Goal: Task Accomplishment & Management: Manage account settings

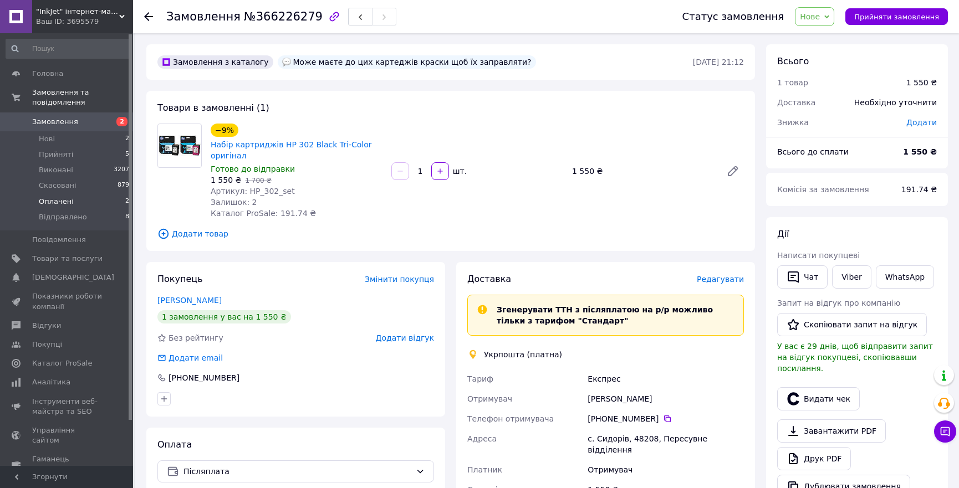
click at [58, 197] on span "Оплачені" at bounding box center [56, 202] width 35 height 10
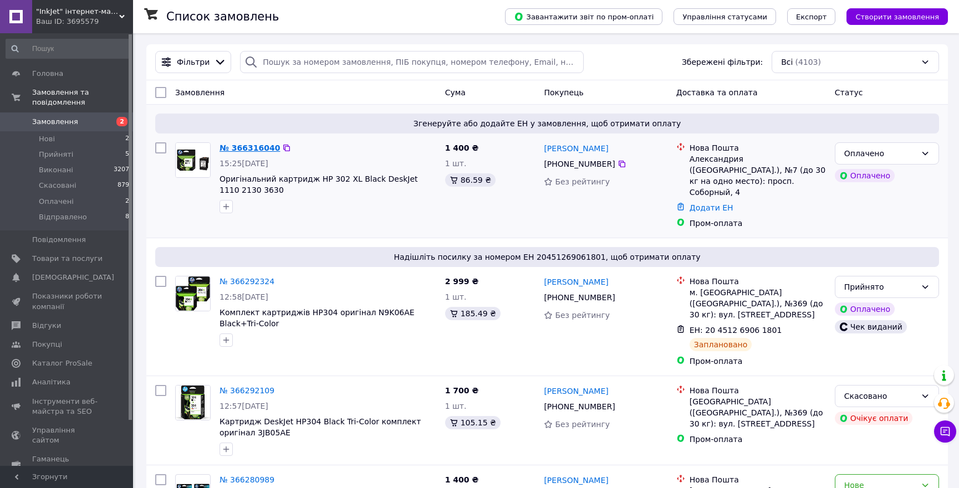
click at [247, 147] on link "№ 366316040" at bounding box center [249, 147] width 60 height 9
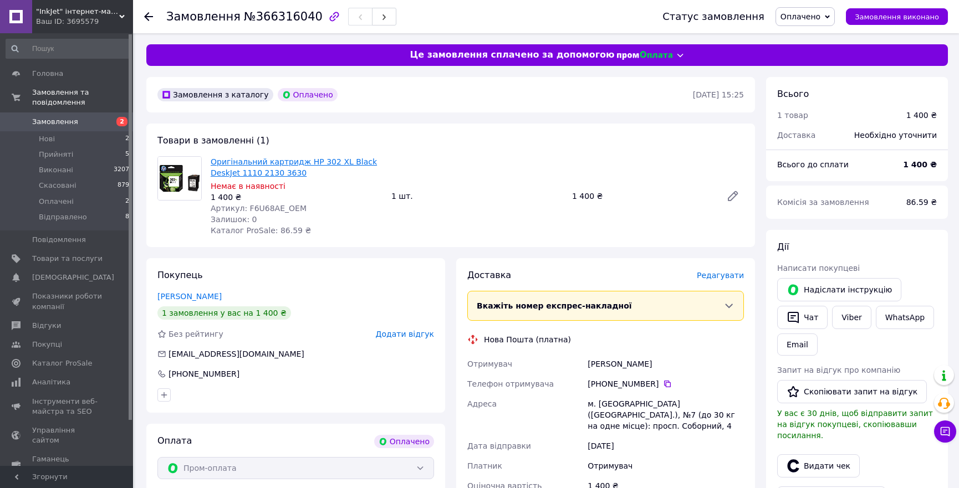
click at [276, 161] on link "Оригінальний картридж HP 302 XL Black DeskJet 1110 2130 3630" at bounding box center [294, 167] width 166 height 20
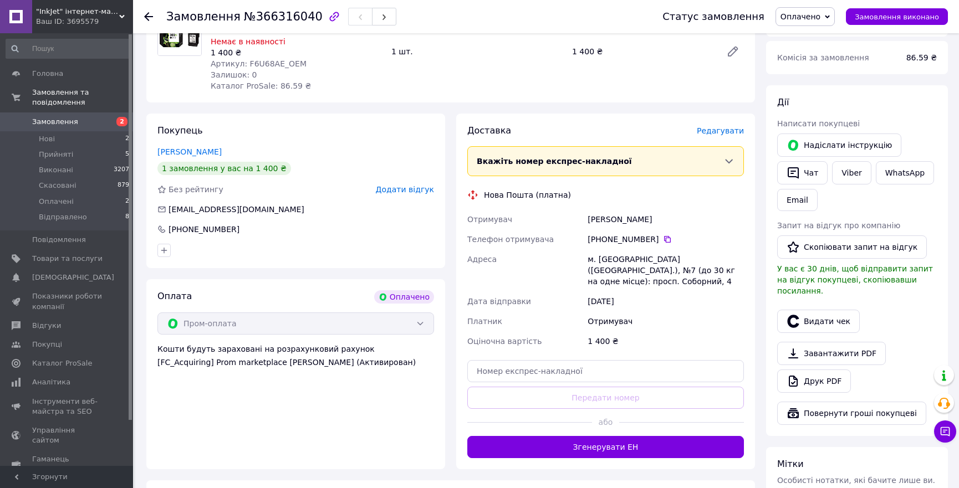
scroll to position [138, 0]
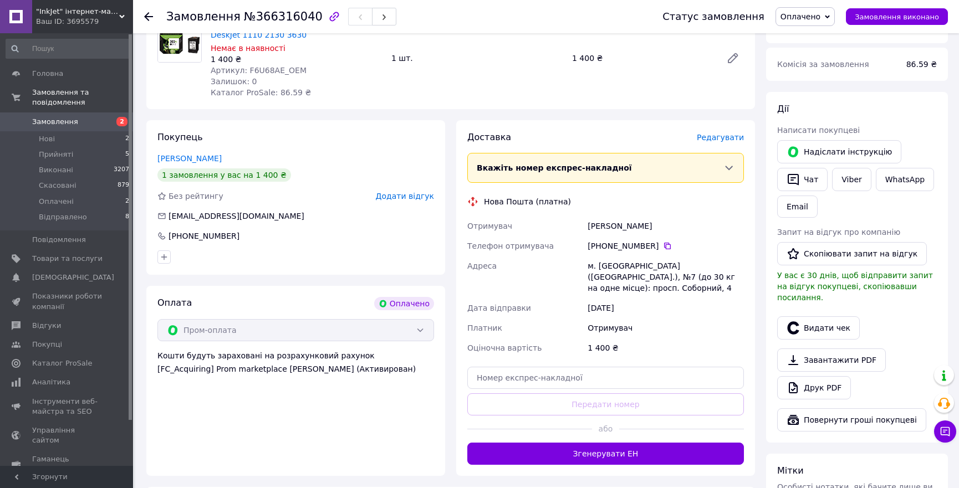
click at [831, 18] on span "Оплачено" at bounding box center [804, 16] width 59 height 19
click at [823, 36] on li "Прийнято" at bounding box center [805, 38] width 59 height 17
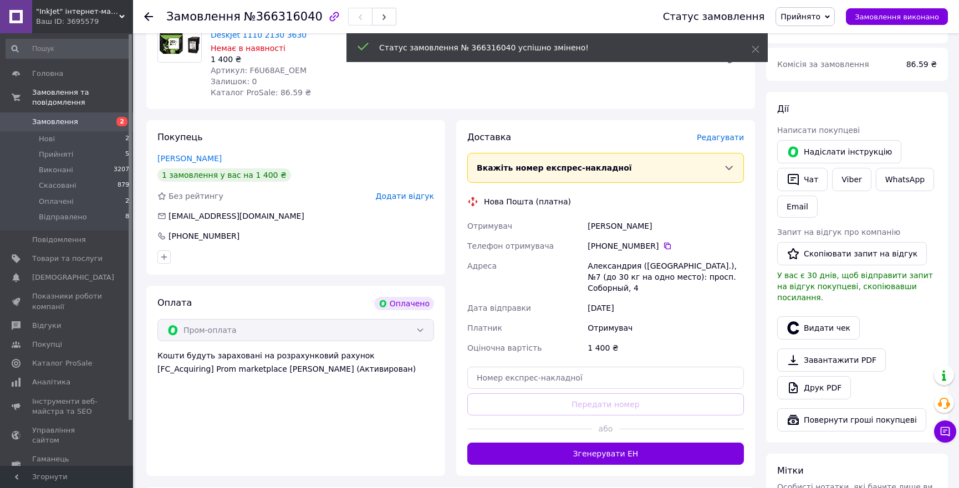
scroll to position [173, 0]
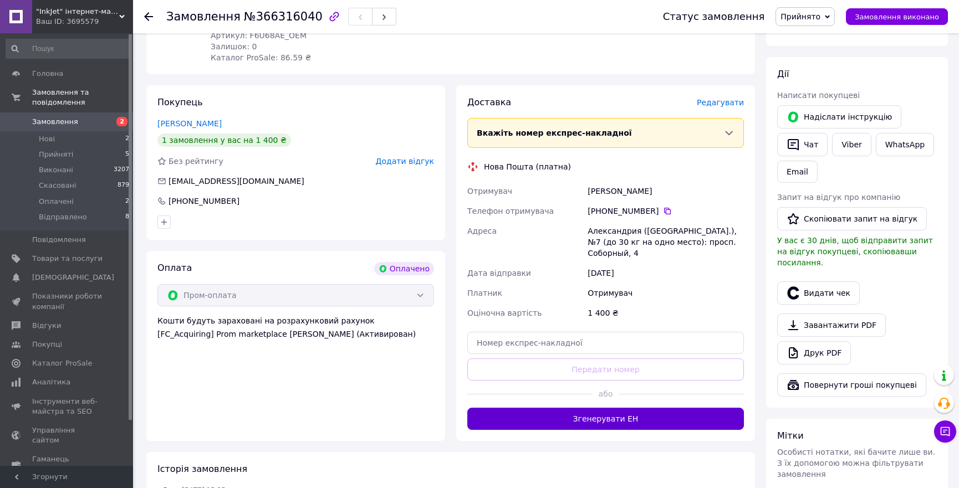
click at [604, 414] on button "Згенерувати ЕН" at bounding box center [605, 419] width 276 height 22
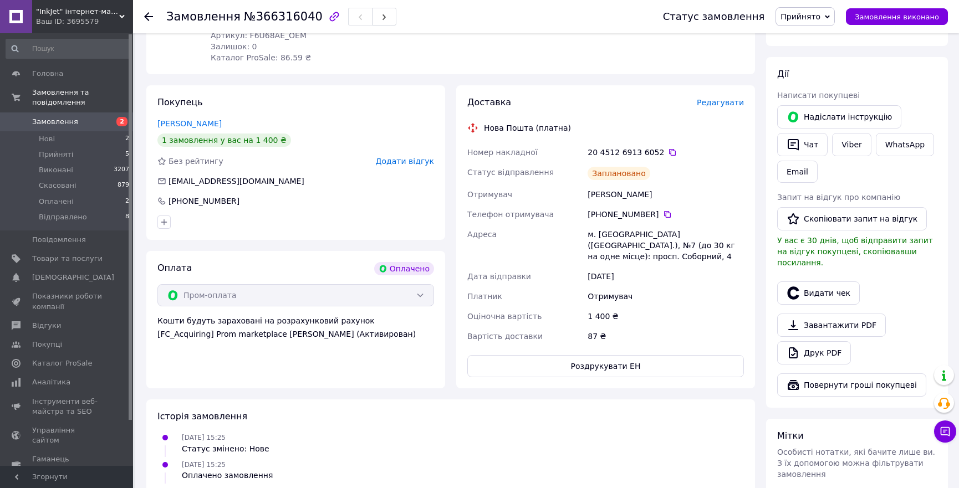
scroll to position [192, 0]
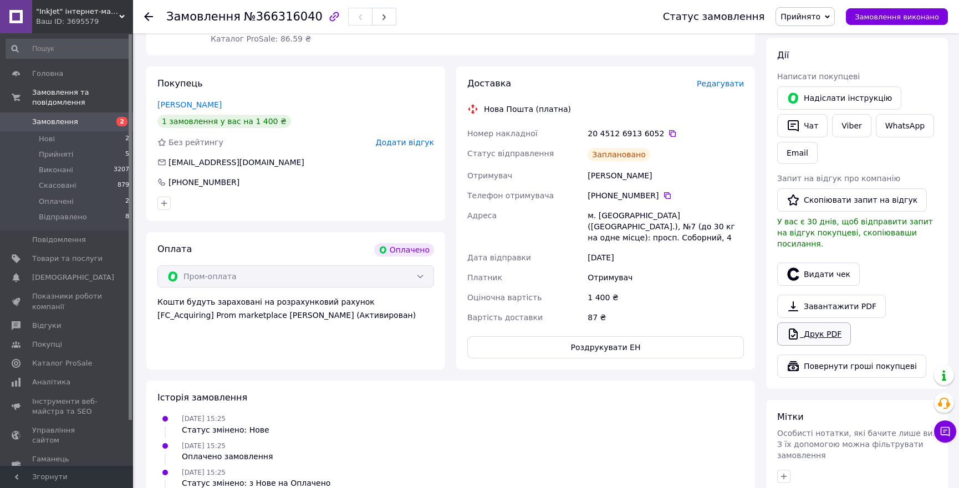
click at [819, 322] on link "Друк PDF" at bounding box center [814, 333] width 74 height 23
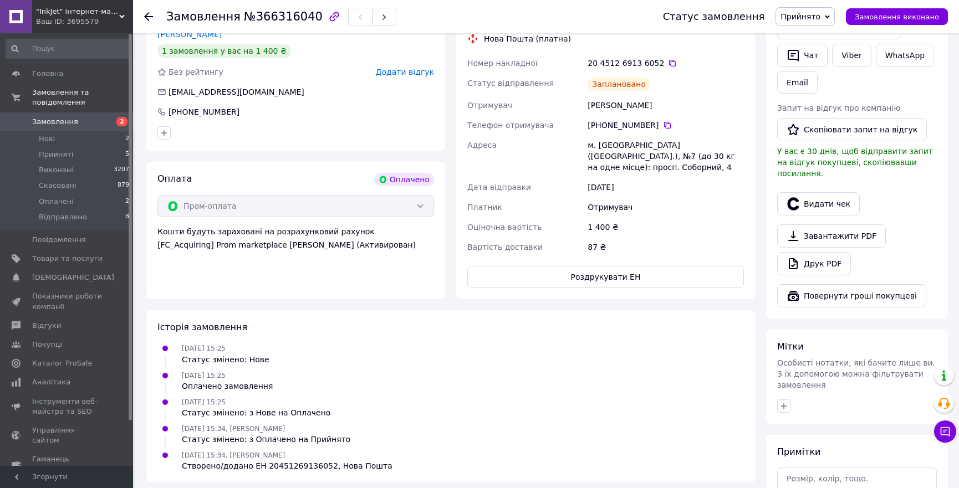
scroll to position [311, 0]
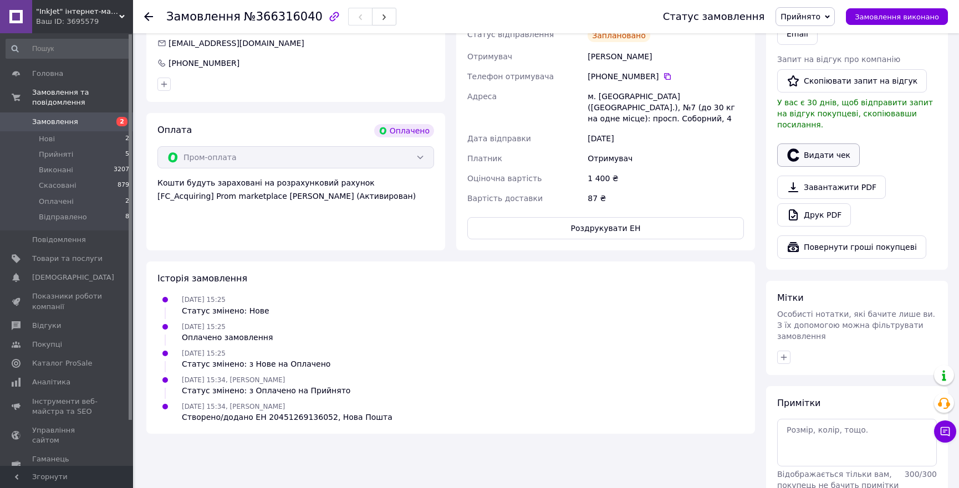
click at [816, 143] on button "Видати чек" at bounding box center [818, 154] width 83 height 23
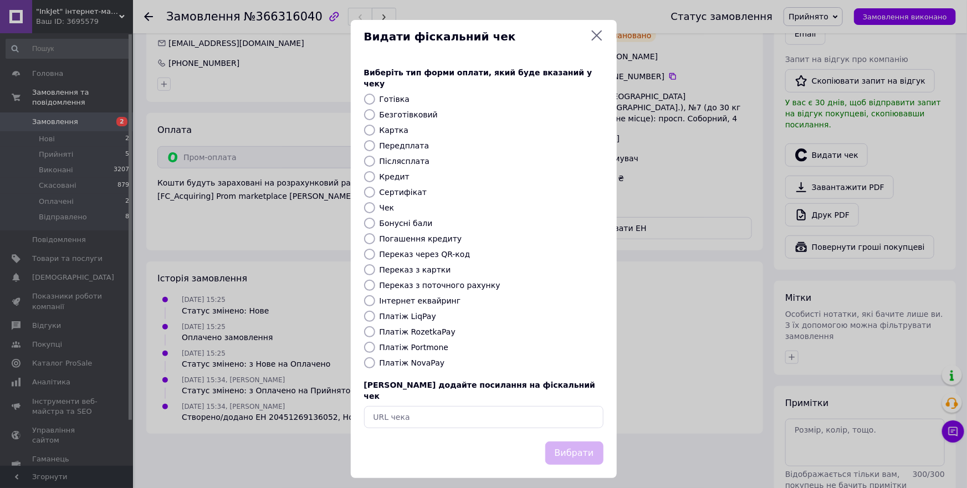
click at [399, 327] on label "Платіж RozetkaPay" at bounding box center [418, 331] width 76 height 9
click at [375, 326] on input "Платіж RozetkaPay" at bounding box center [369, 331] width 11 height 11
radio input "true"
click at [578, 442] on button "Вибрати" at bounding box center [574, 454] width 58 height 24
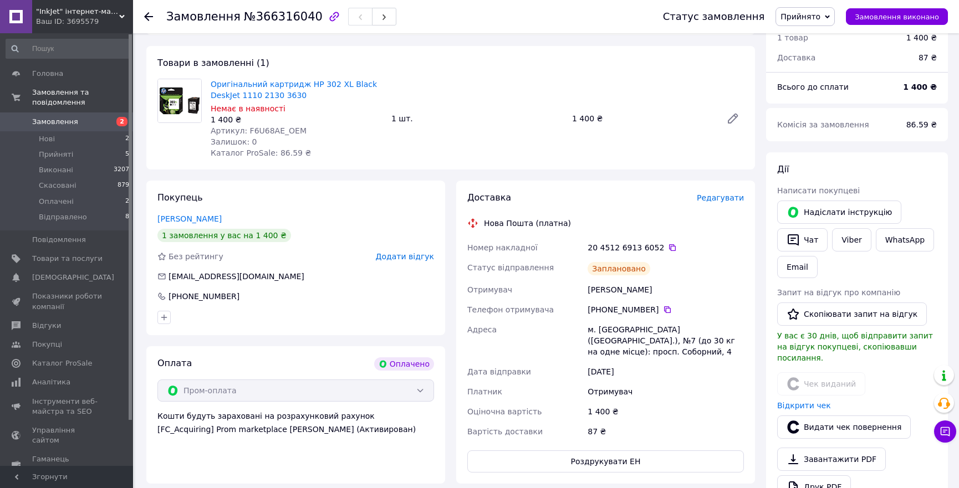
scroll to position [0, 0]
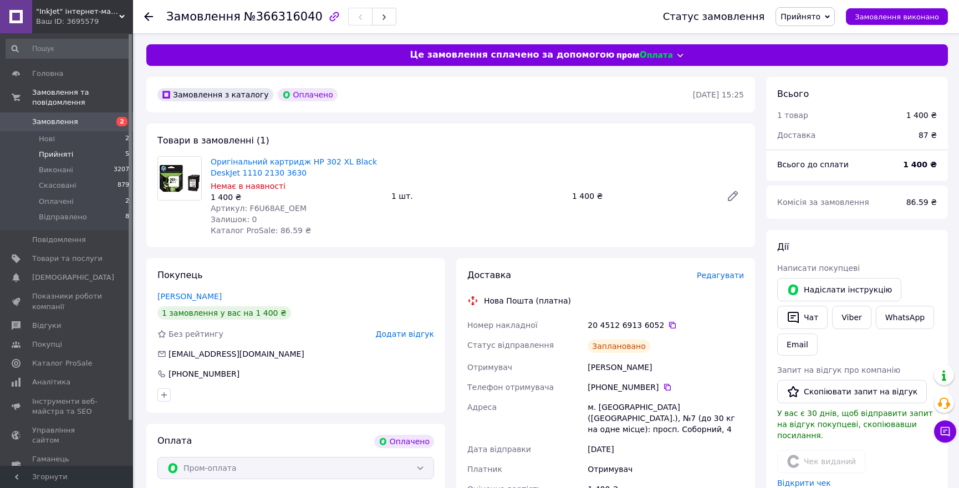
click at [50, 150] on span "Прийняті" at bounding box center [56, 155] width 34 height 10
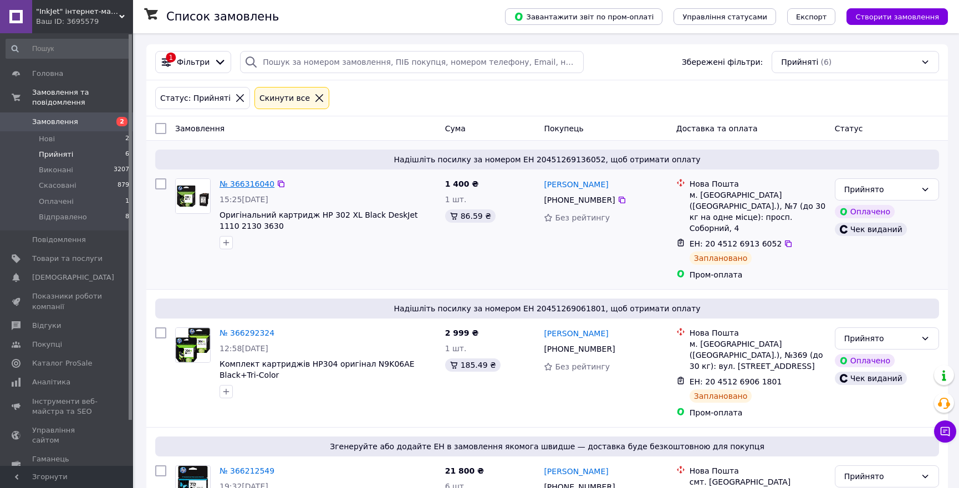
click at [242, 183] on link "№ 366316040" at bounding box center [246, 184] width 55 height 9
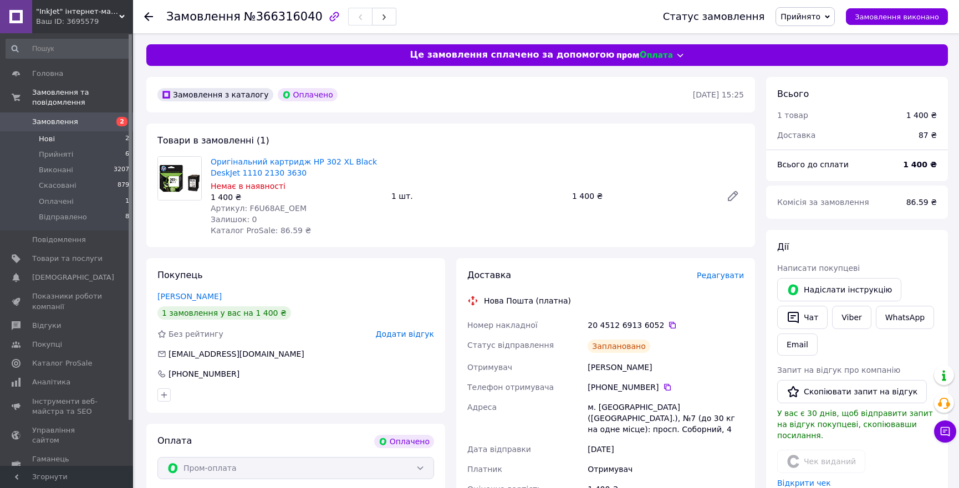
click at [46, 134] on span "Нові" at bounding box center [47, 139] width 16 height 10
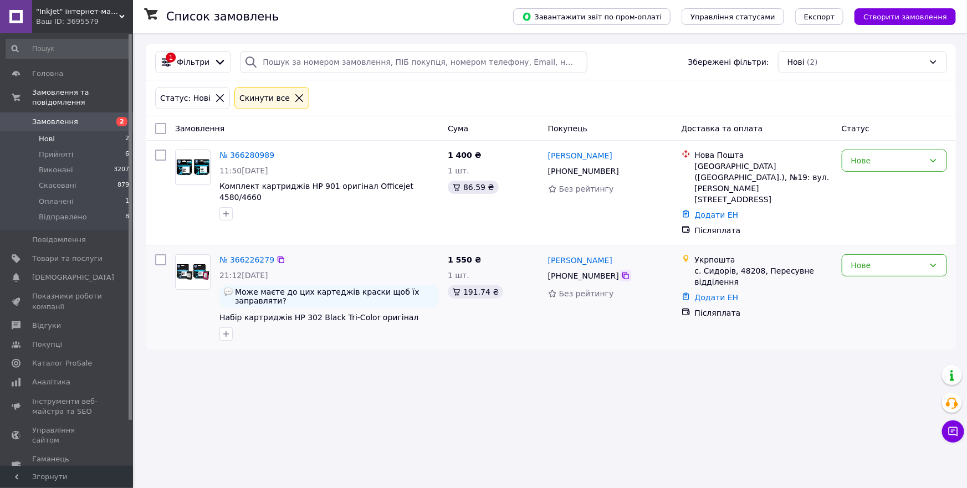
click at [621, 271] on icon at bounding box center [625, 275] width 9 height 9
click at [255, 255] on link "№ 366226279" at bounding box center [246, 259] width 55 height 9
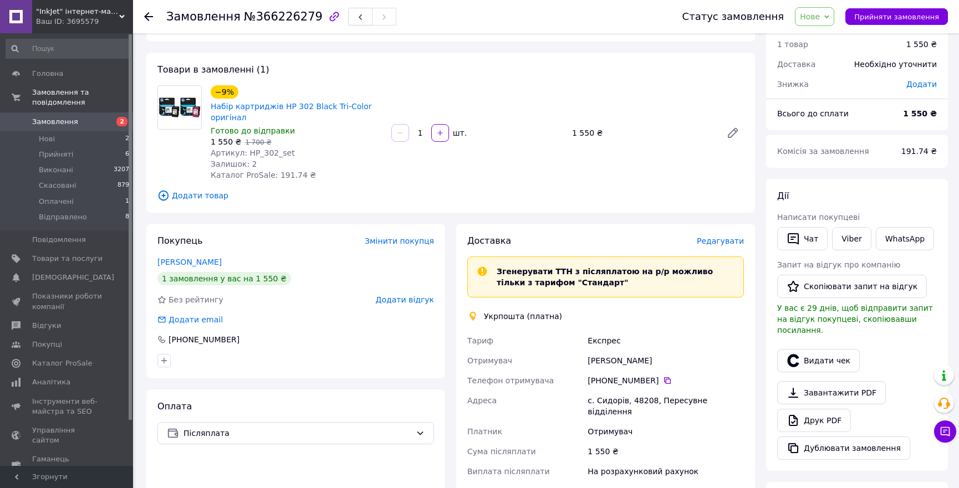
scroll to position [44, 0]
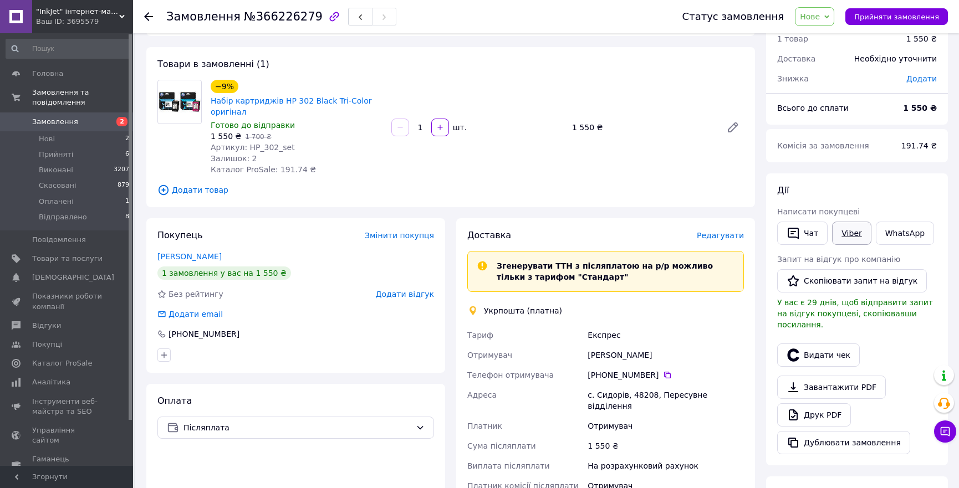
click at [848, 232] on link "Viber" at bounding box center [851, 233] width 39 height 23
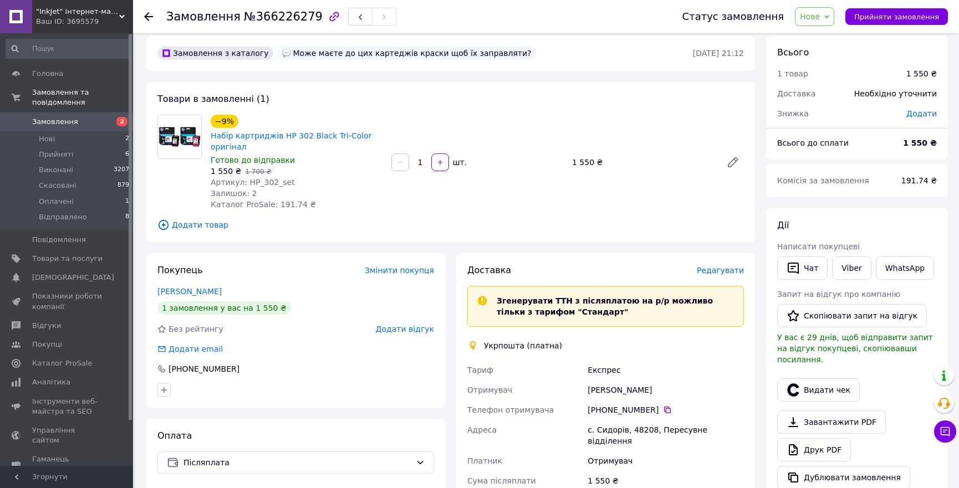
scroll to position [5, 0]
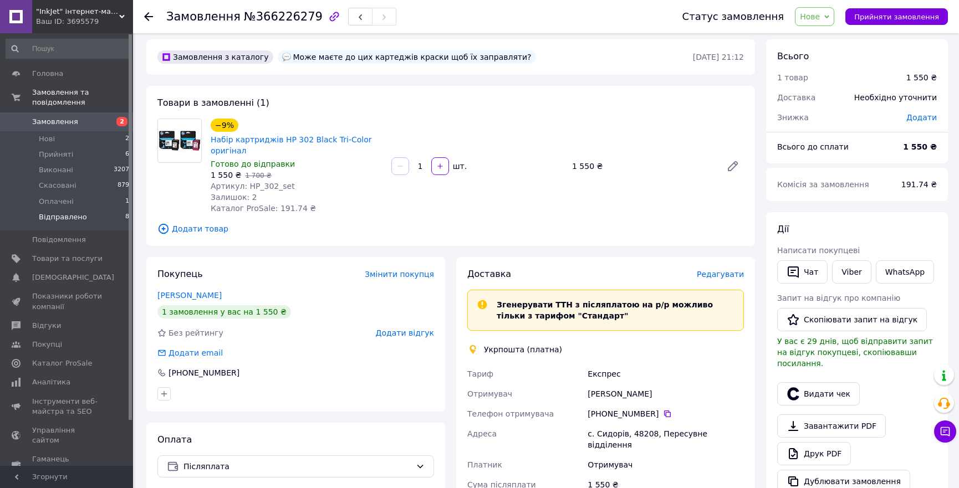
click at [53, 212] on span "Відправлено" at bounding box center [63, 217] width 48 height 10
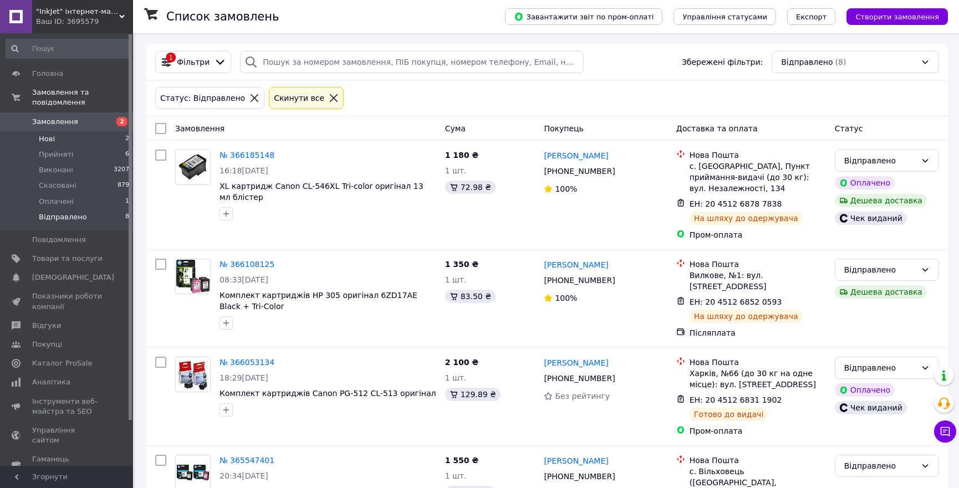
click at [44, 134] on span "Нові" at bounding box center [47, 139] width 16 height 10
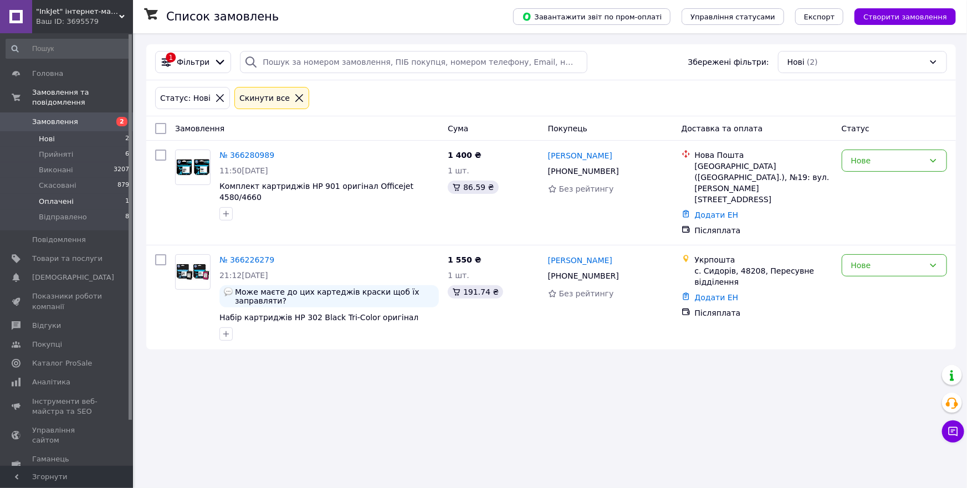
click at [60, 197] on span "Оплачені" at bounding box center [56, 202] width 35 height 10
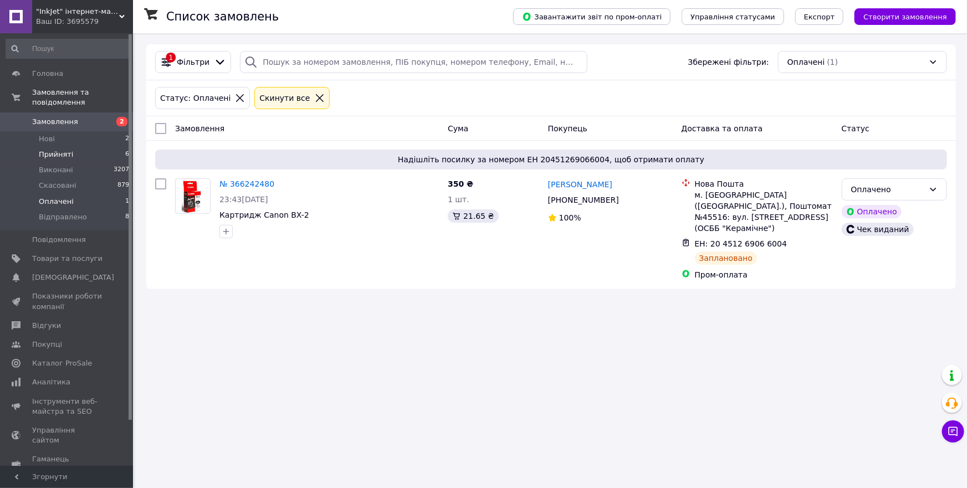
click at [49, 150] on span "Прийняті" at bounding box center [56, 155] width 34 height 10
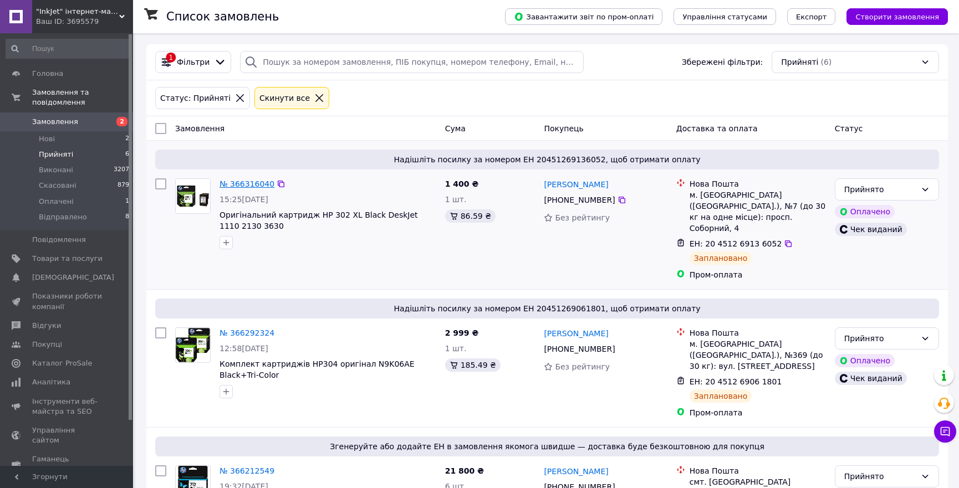
click at [239, 182] on link "№ 366316040" at bounding box center [246, 184] width 55 height 9
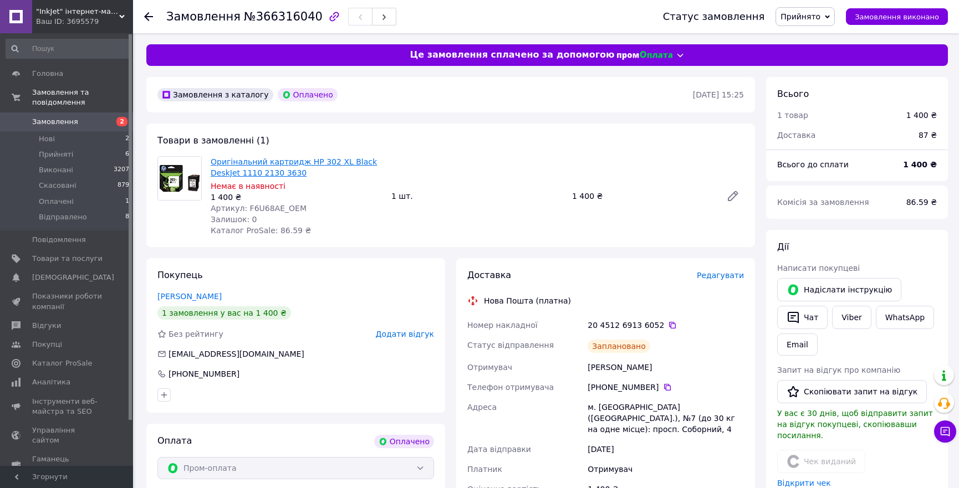
click at [264, 162] on link "Оригінальний картридж HP 302 XL Black DeskJet 1110 2130 3630" at bounding box center [294, 167] width 166 height 20
click at [64, 253] on link "Товари та послуги" at bounding box center [68, 258] width 136 height 19
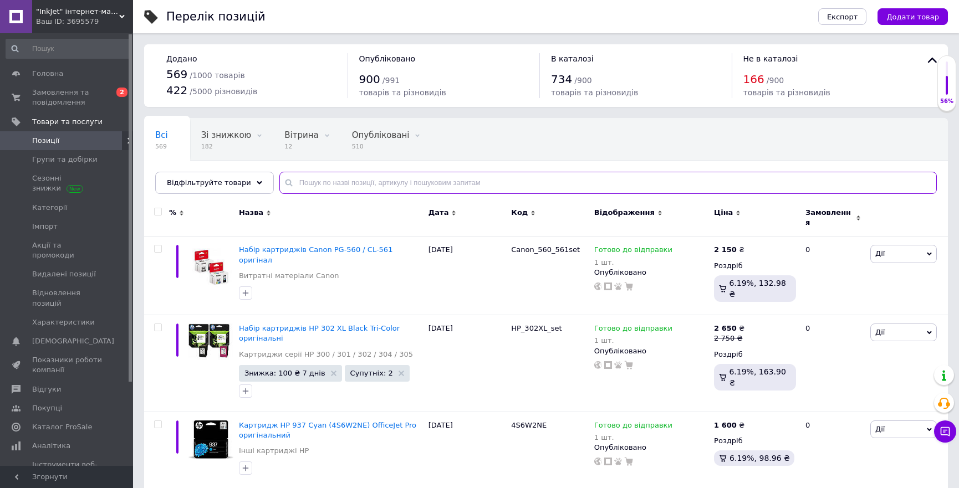
click at [426, 177] on input "text" at bounding box center [607, 183] width 657 height 22
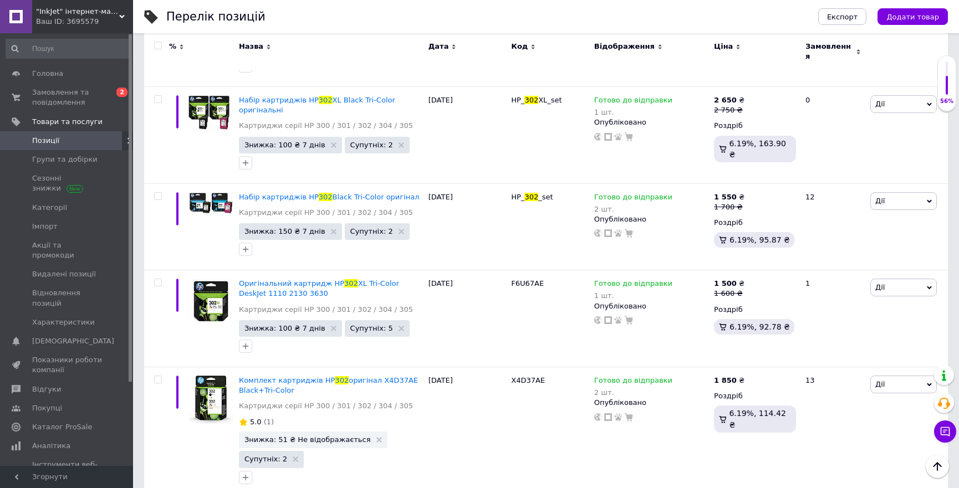
scroll to position [215, 0]
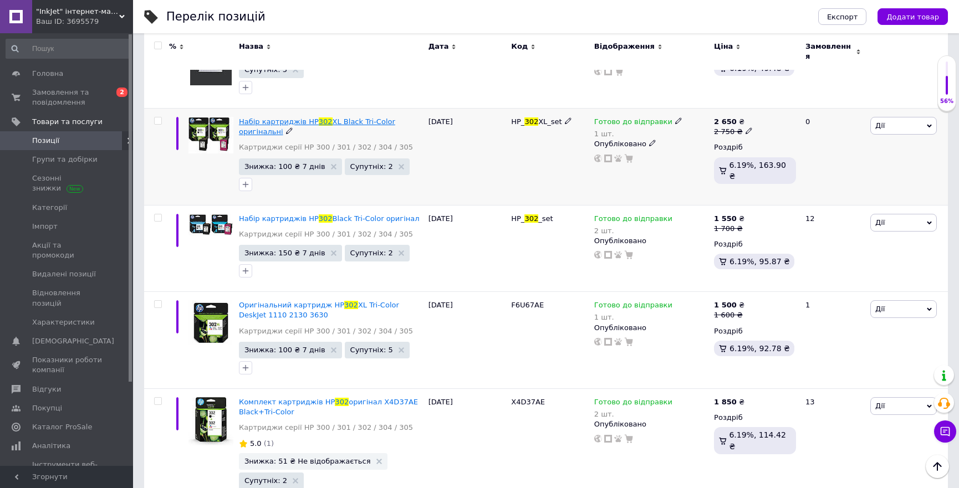
type input "302"
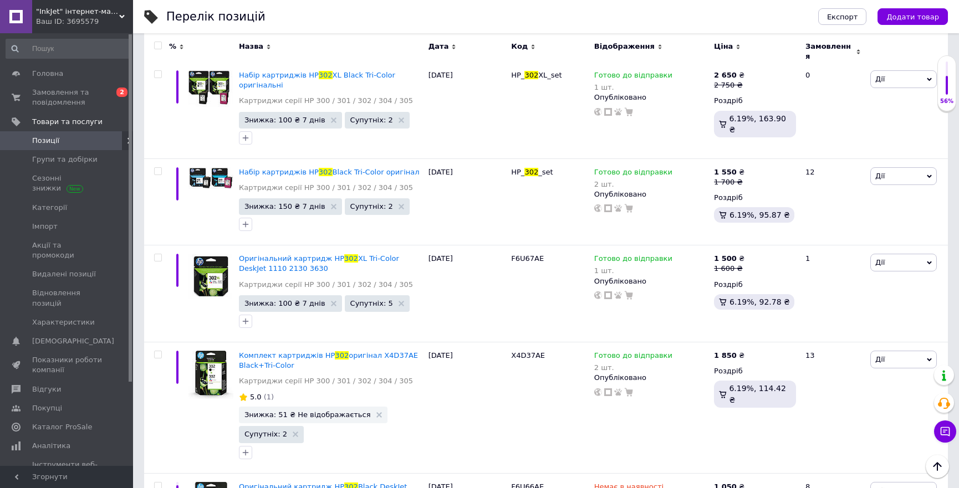
scroll to position [223, 0]
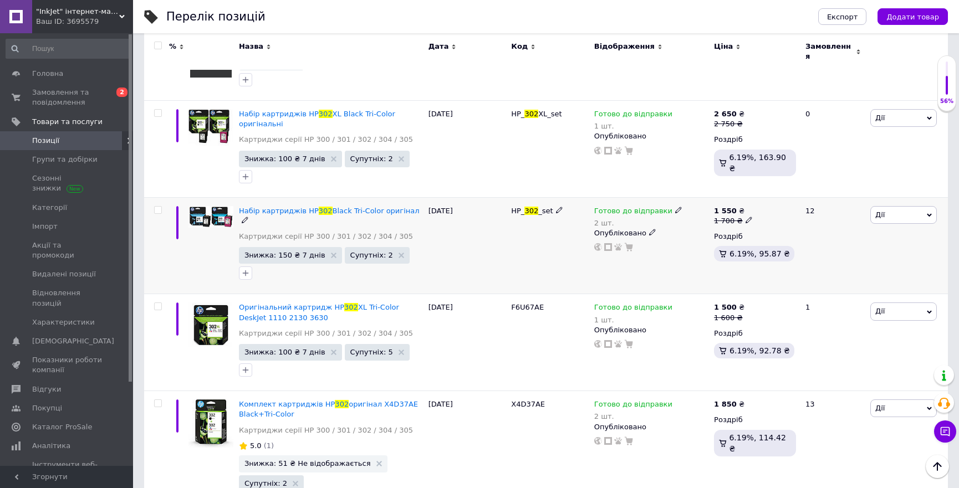
click at [668, 228] on div "Опубліковано" at bounding box center [651, 233] width 114 height 10
click at [683, 206] on div "Готово до відправки 2 шт." at bounding box center [651, 217] width 114 height 22
click at [634, 219] on div "2 шт." at bounding box center [638, 223] width 88 height 8
click at [801, 232] on div "Залишки" at bounding box center [750, 237] width 139 height 10
click at [719, 244] on input "2" at bounding box center [723, 255] width 84 height 22
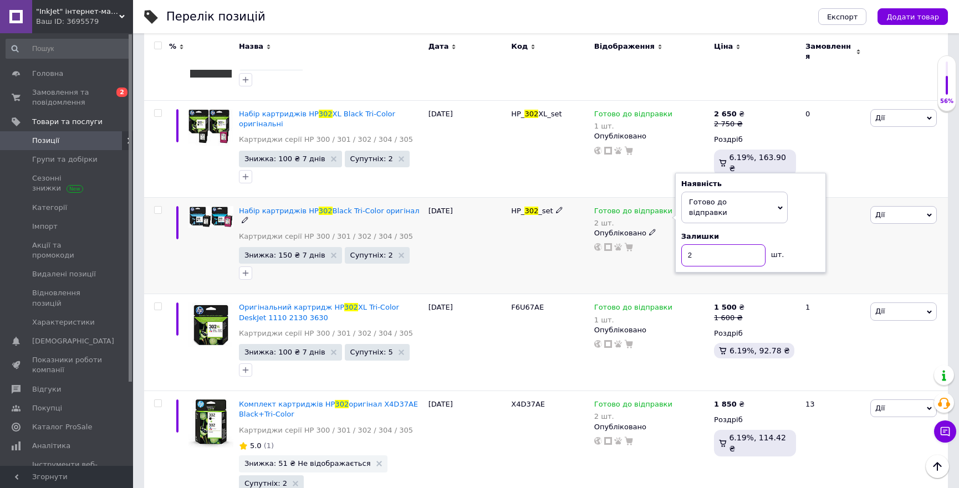
click at [719, 244] on input "2" at bounding box center [723, 255] width 84 height 22
type input "1"
click at [525, 244] on div "HP_ 302 _set" at bounding box center [549, 245] width 83 height 97
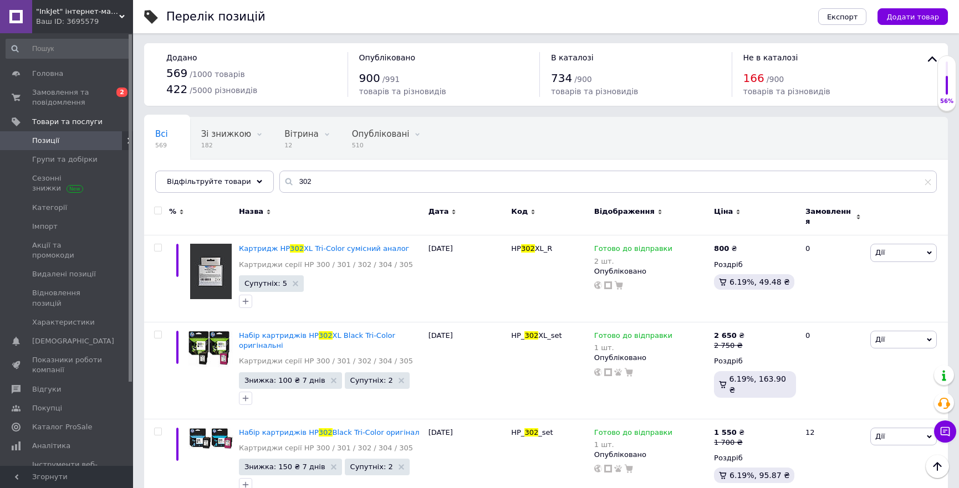
scroll to position [0, 0]
click at [65, 98] on span "Замовлення та повідомлення" at bounding box center [67, 98] width 70 height 20
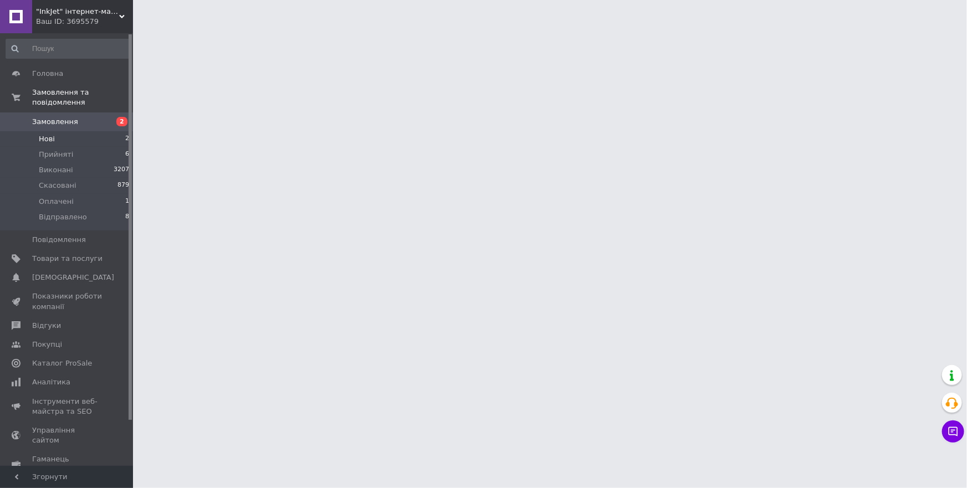
click at [48, 134] on span "Нові" at bounding box center [47, 139] width 16 height 10
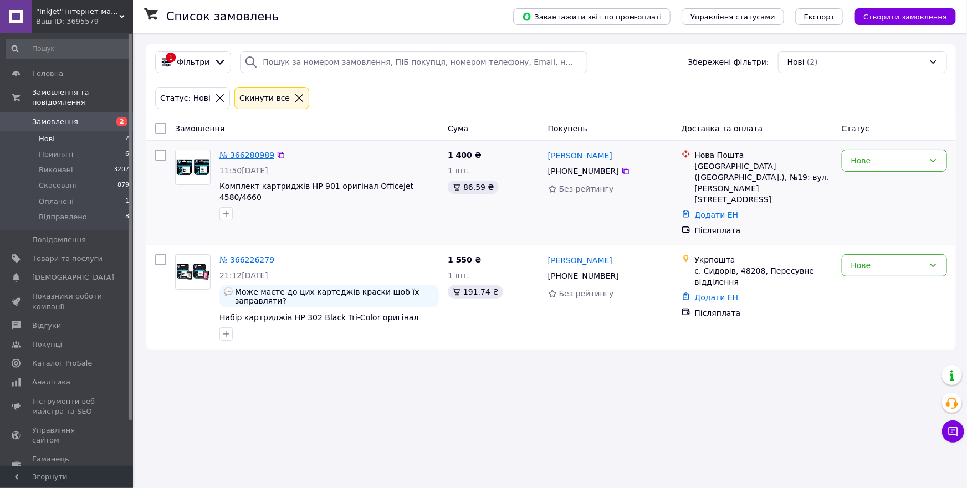
click at [257, 153] on link "№ 366280989" at bounding box center [246, 155] width 55 height 9
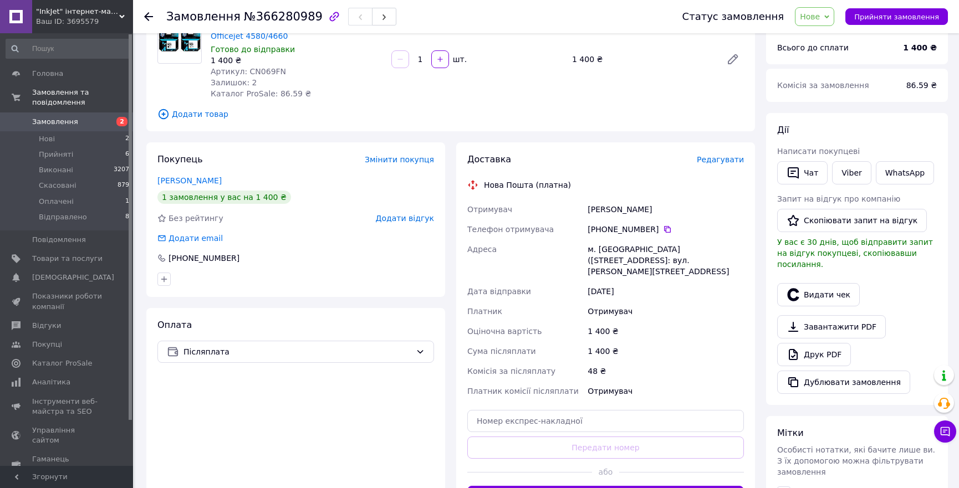
scroll to position [107, 0]
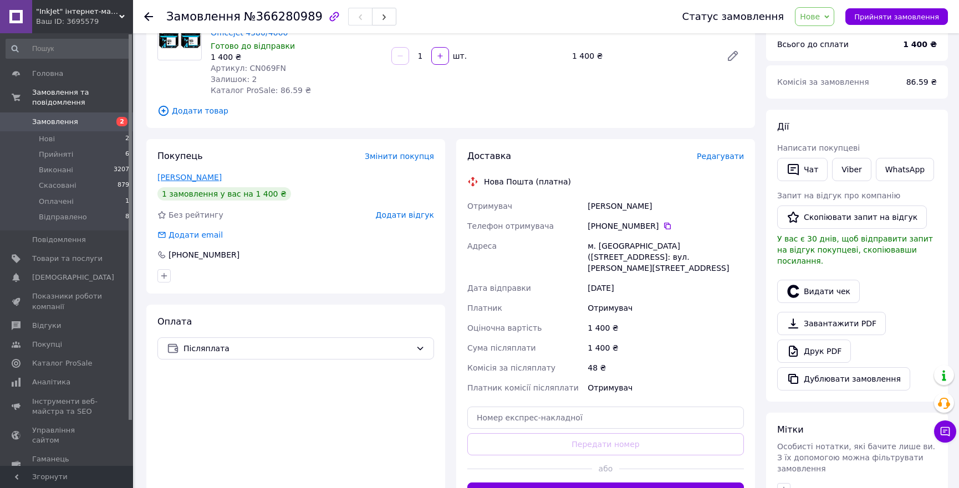
click at [185, 177] on link "мельник настя" at bounding box center [189, 177] width 64 height 9
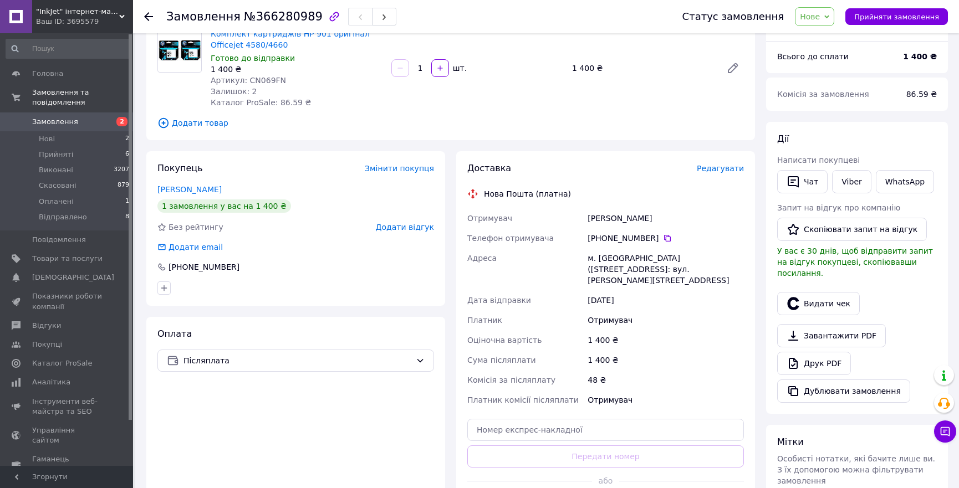
scroll to position [161, 0]
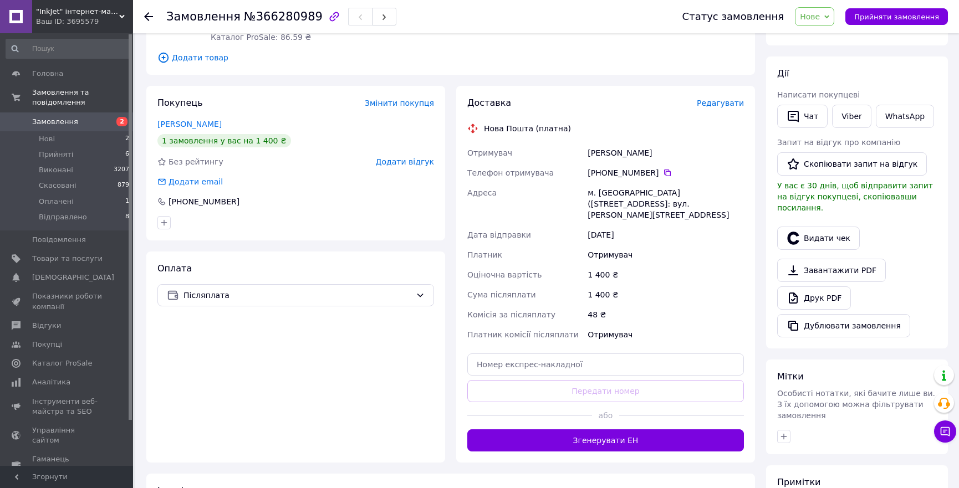
click at [834, 13] on span "Нове" at bounding box center [814, 16] width 39 height 19
click at [828, 36] on li "Прийнято" at bounding box center [824, 38] width 59 height 17
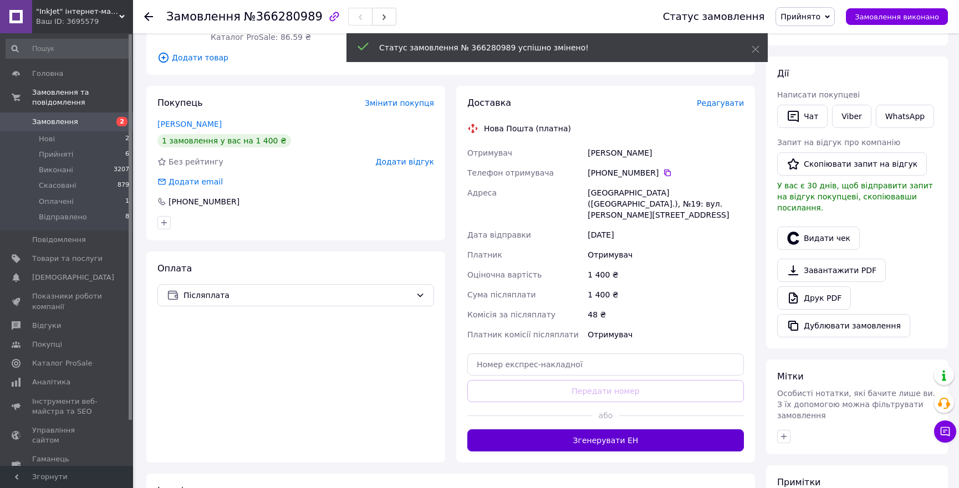
click at [606, 429] on button "Згенерувати ЕН" at bounding box center [605, 440] width 276 height 22
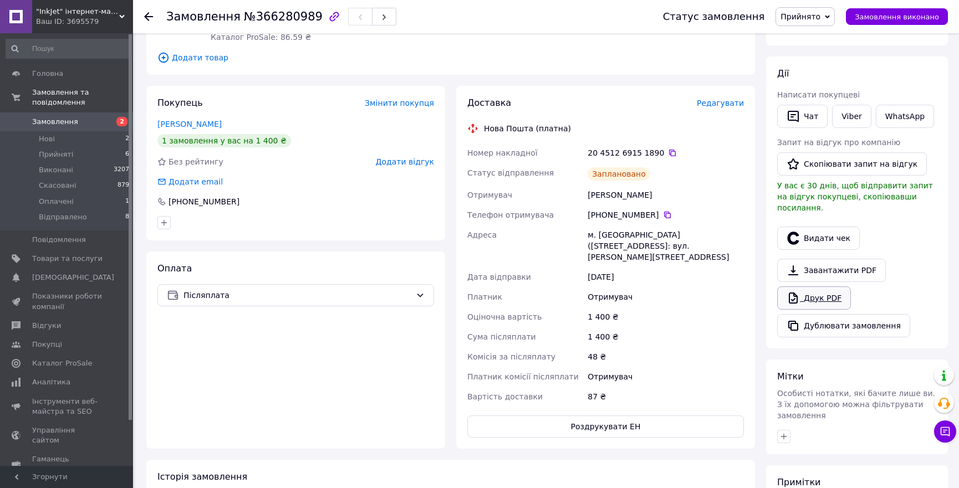
click at [822, 288] on link "Друк PDF" at bounding box center [814, 297] width 74 height 23
click at [47, 150] on li "Прийняті 6" at bounding box center [68, 155] width 136 height 16
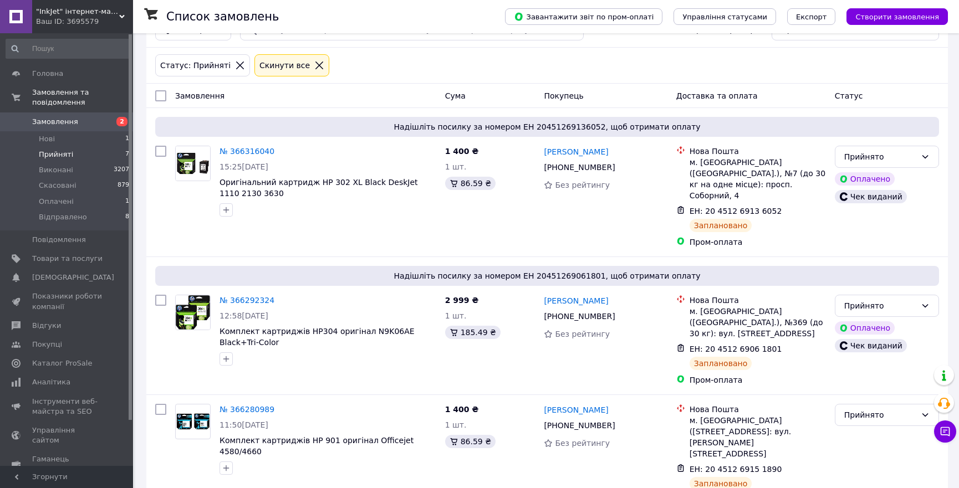
scroll to position [89, 0]
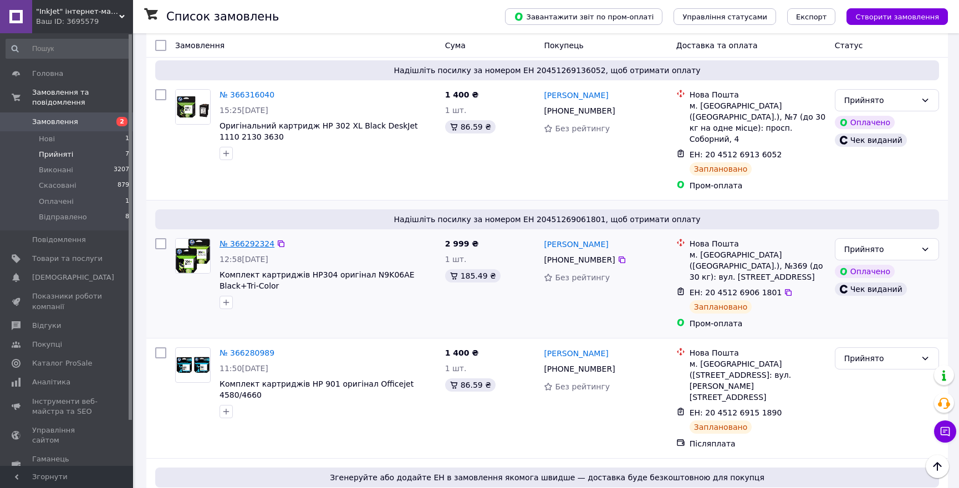
click at [249, 239] on link "№ 366292324" at bounding box center [246, 243] width 55 height 9
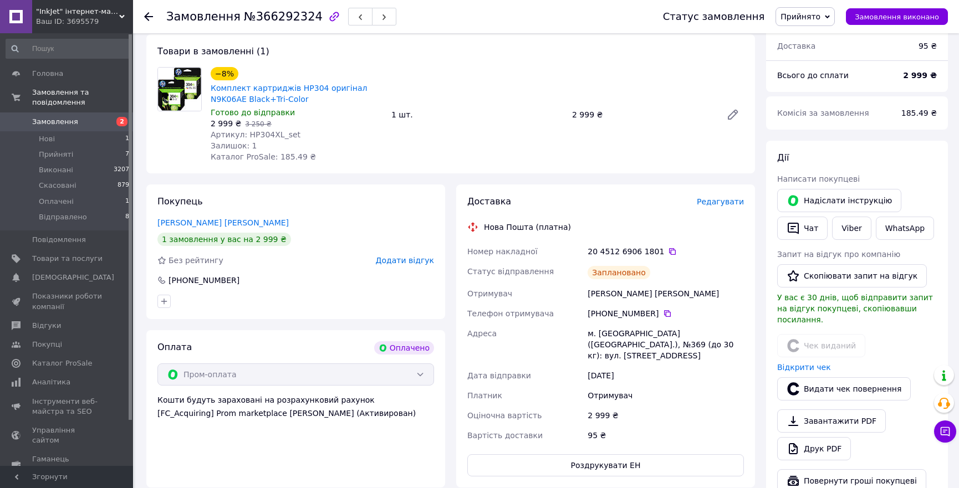
scroll to position [130, 0]
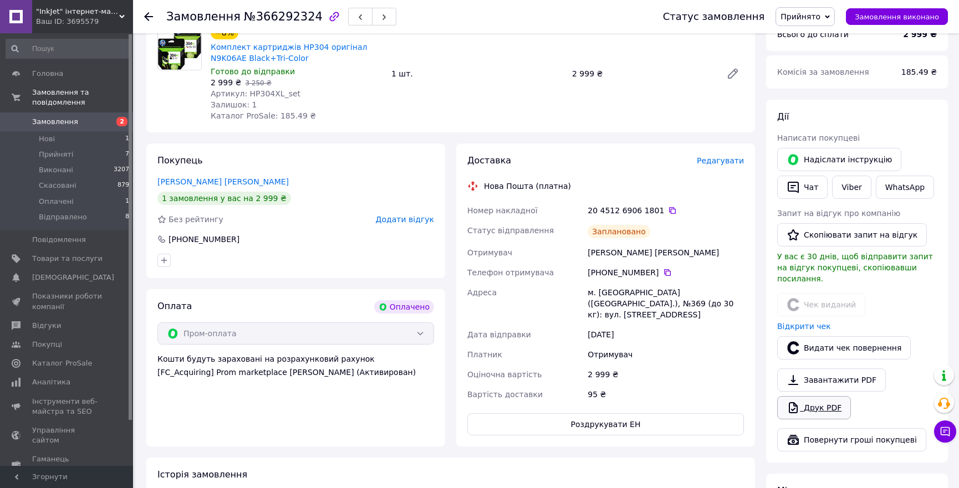
click at [826, 396] on link "Друк PDF" at bounding box center [814, 407] width 74 height 23
click at [822, 396] on link "Друк PDF" at bounding box center [814, 407] width 74 height 23
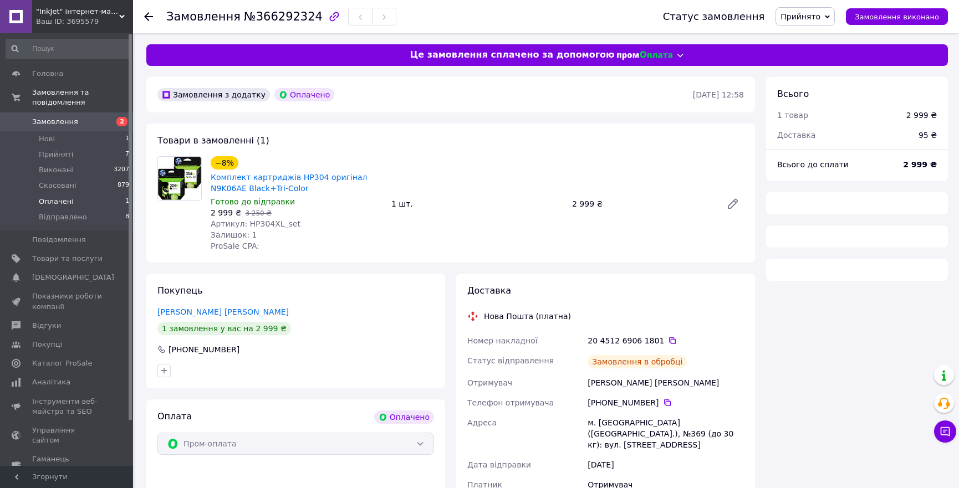
scroll to position [121, 0]
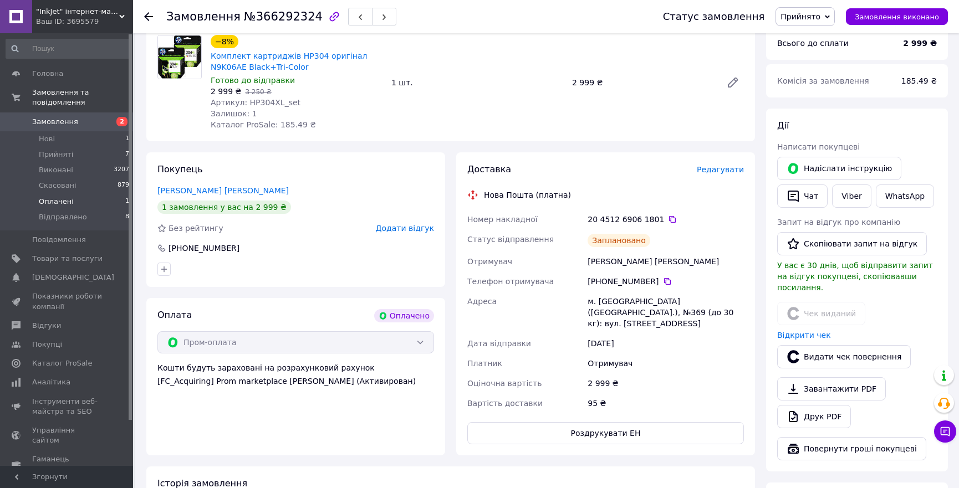
click at [55, 197] on span "Оплачені" at bounding box center [56, 202] width 35 height 10
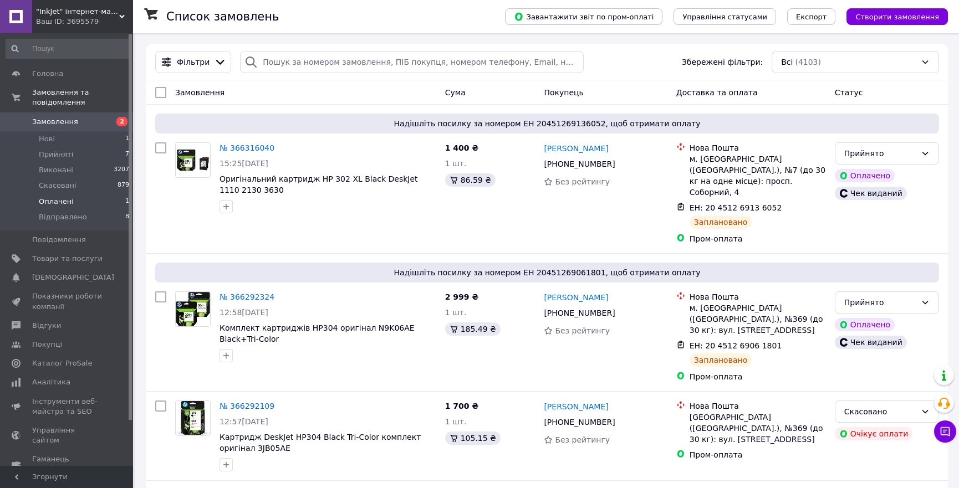
click at [52, 197] on span "Оплачені" at bounding box center [56, 202] width 35 height 10
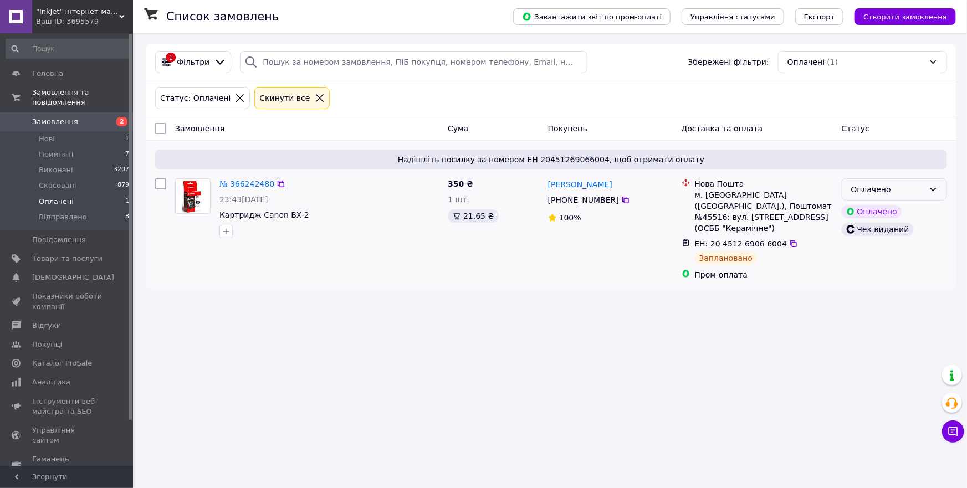
click at [915, 188] on div "Оплачено" at bounding box center [887, 189] width 73 height 12
click at [901, 211] on li "Прийнято" at bounding box center [894, 213] width 104 height 20
click at [54, 150] on span "Прийняті" at bounding box center [56, 155] width 34 height 10
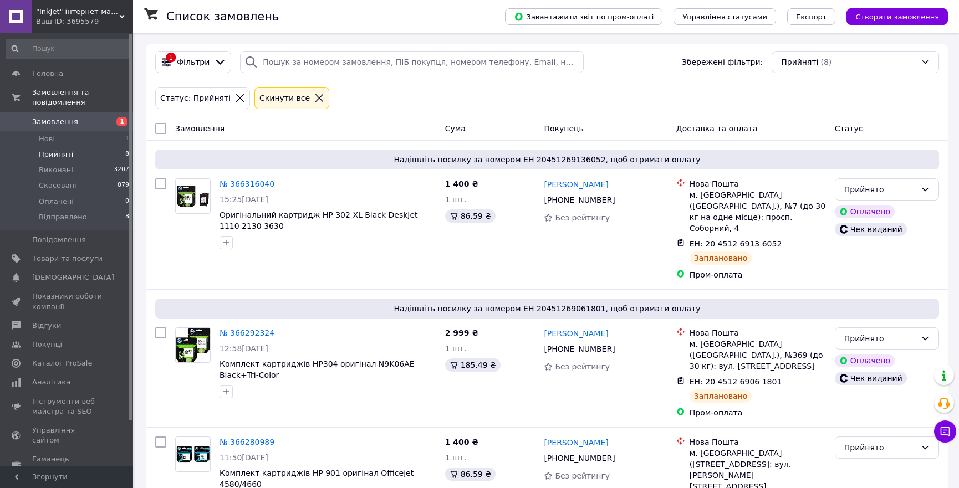
click at [52, 150] on span "Прийняті" at bounding box center [56, 155] width 34 height 10
click at [47, 134] on span "Нові" at bounding box center [47, 139] width 16 height 10
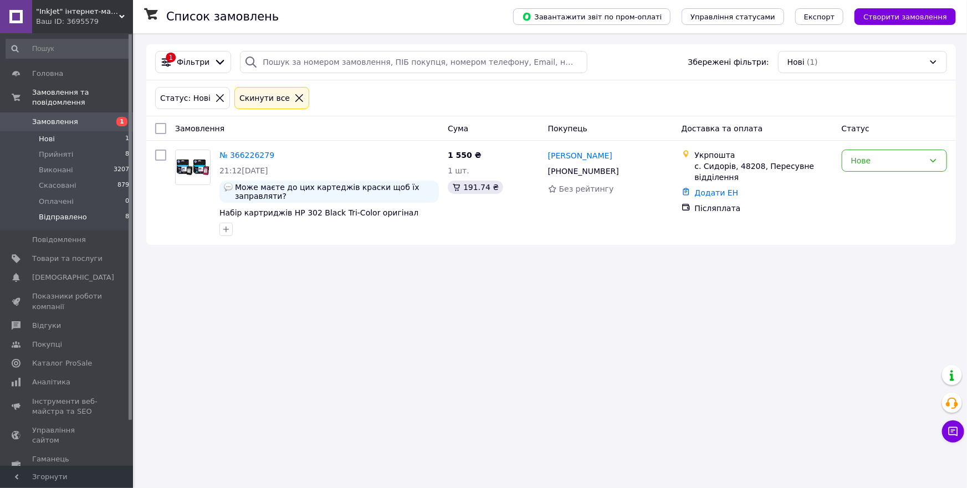
click at [54, 212] on span "Відправлено" at bounding box center [63, 217] width 48 height 10
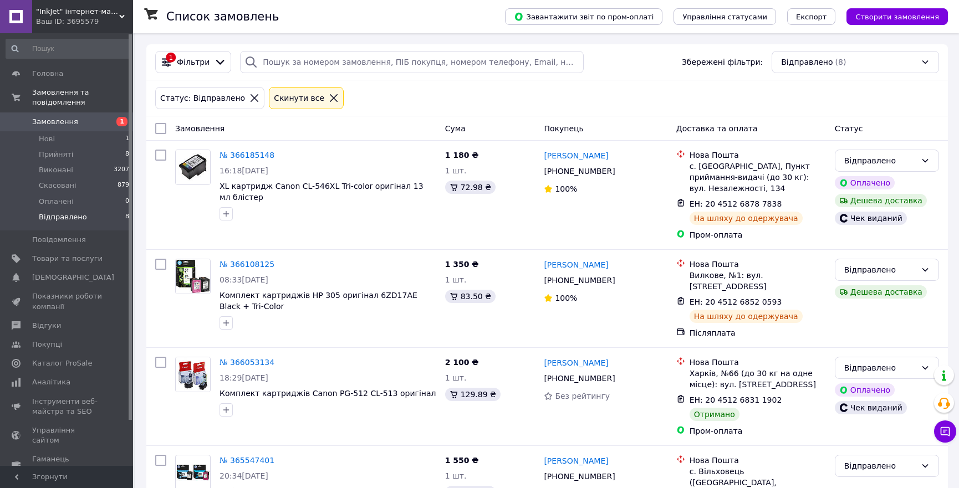
click at [51, 150] on span "Прийняті" at bounding box center [56, 155] width 34 height 10
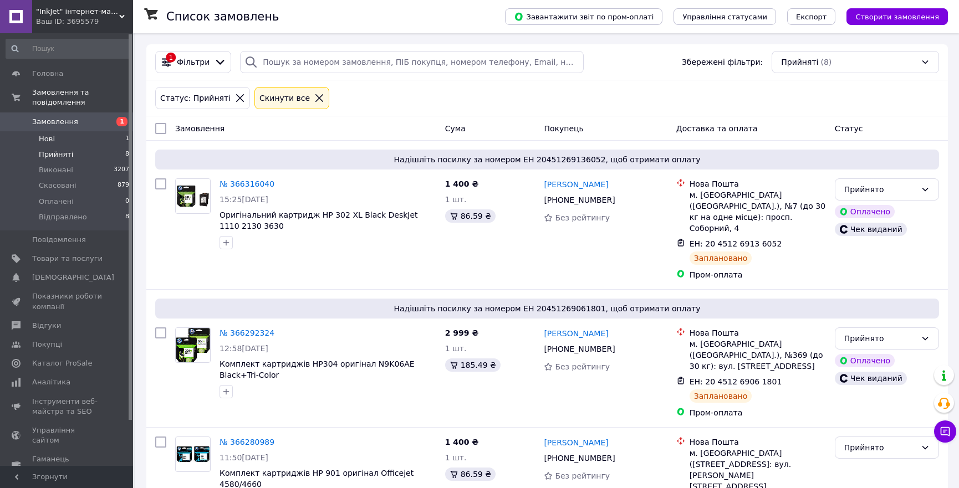
click at [49, 134] on span "Нові" at bounding box center [47, 139] width 16 height 10
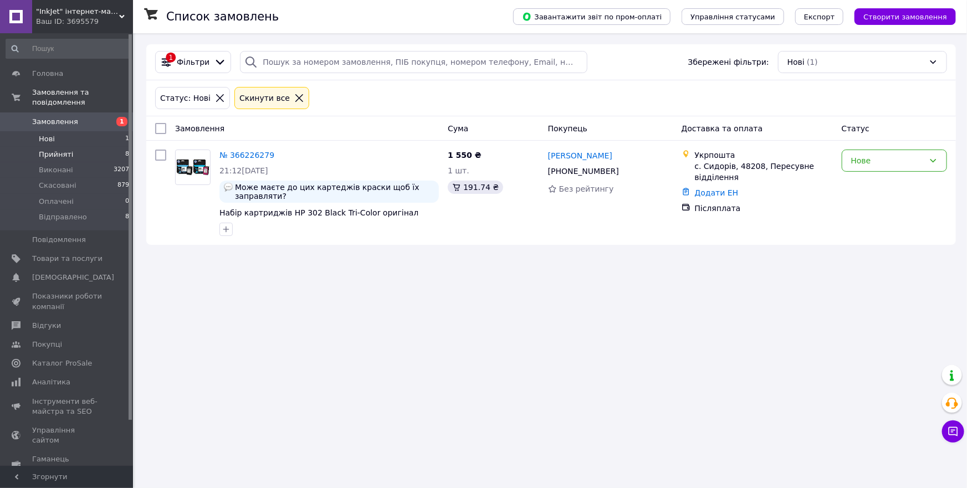
click at [63, 150] on span "Прийняті" at bounding box center [56, 155] width 34 height 10
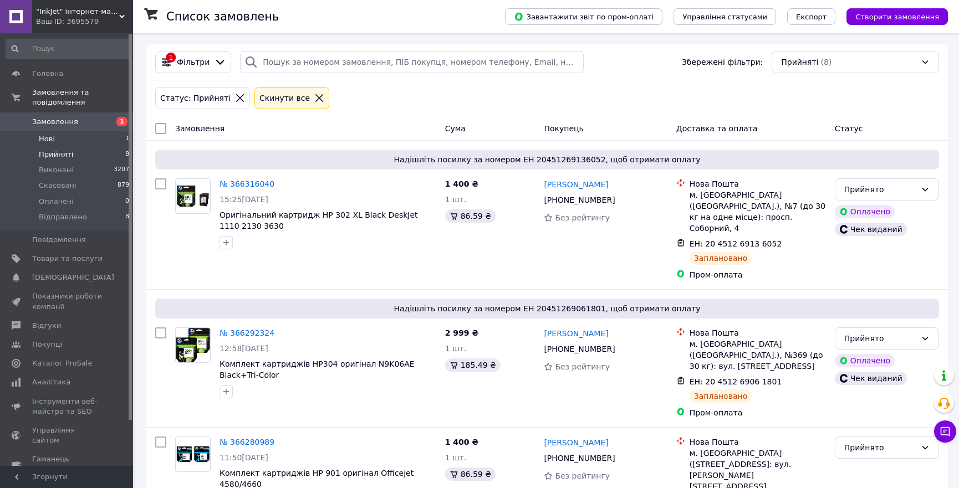
click at [44, 134] on span "Нові" at bounding box center [47, 139] width 16 height 10
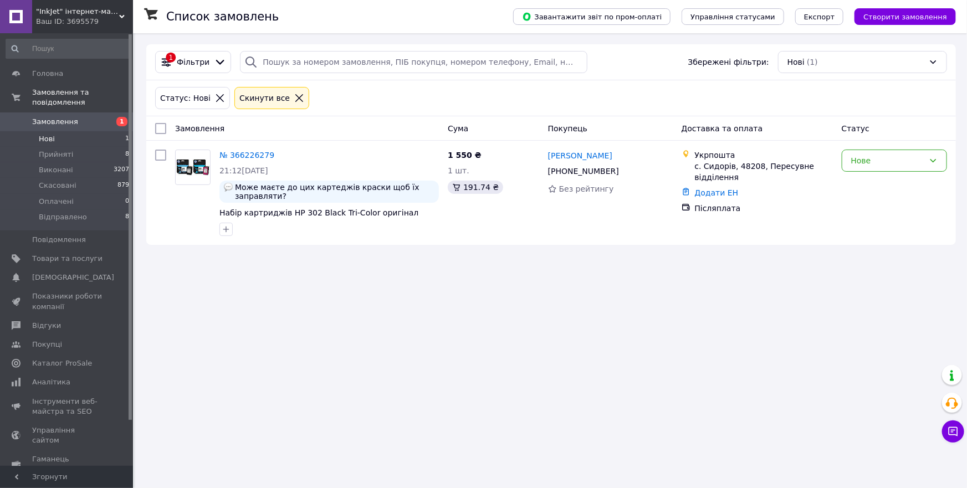
click at [55, 131] on li "Нові 1" at bounding box center [68, 139] width 136 height 16
click at [58, 181] on span "Скасовані" at bounding box center [58, 186] width 38 height 10
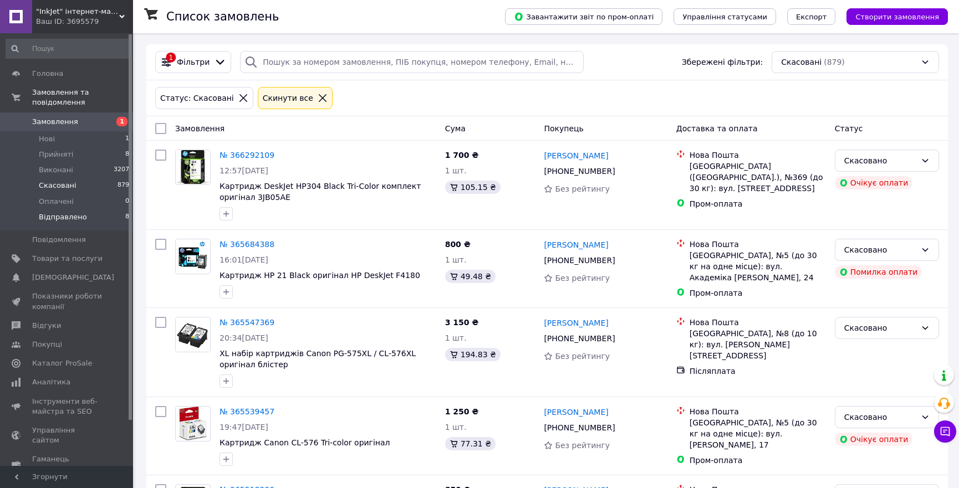
click at [65, 212] on span "Відправлено" at bounding box center [63, 217] width 48 height 10
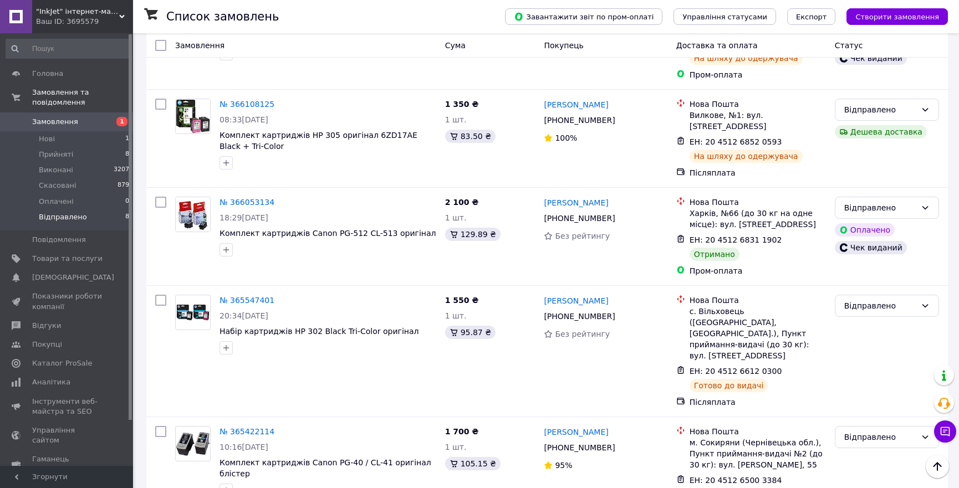
scroll to position [184, 0]
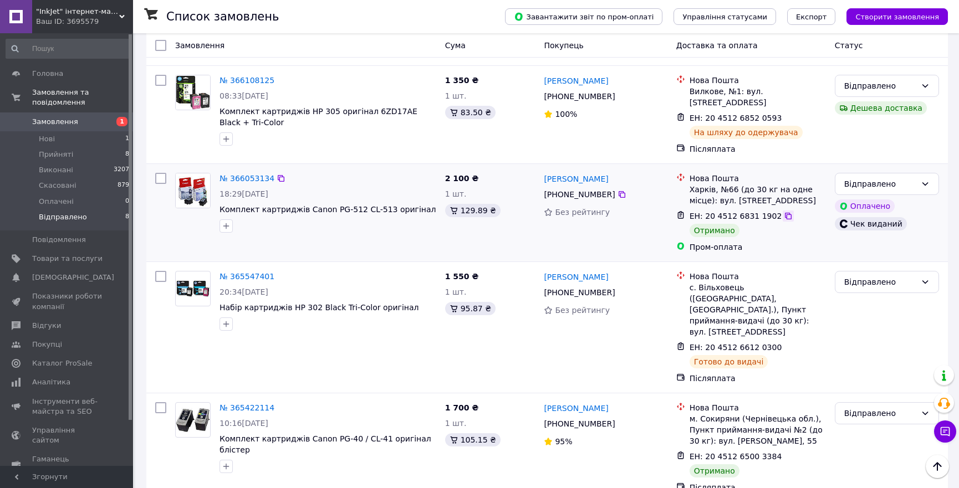
click at [783, 212] on icon at bounding box center [787, 216] width 9 height 9
click at [918, 173] on div "Відправлено" at bounding box center [886, 184] width 104 height 22
click at [875, 222] on li "Виконано" at bounding box center [886, 218] width 103 height 20
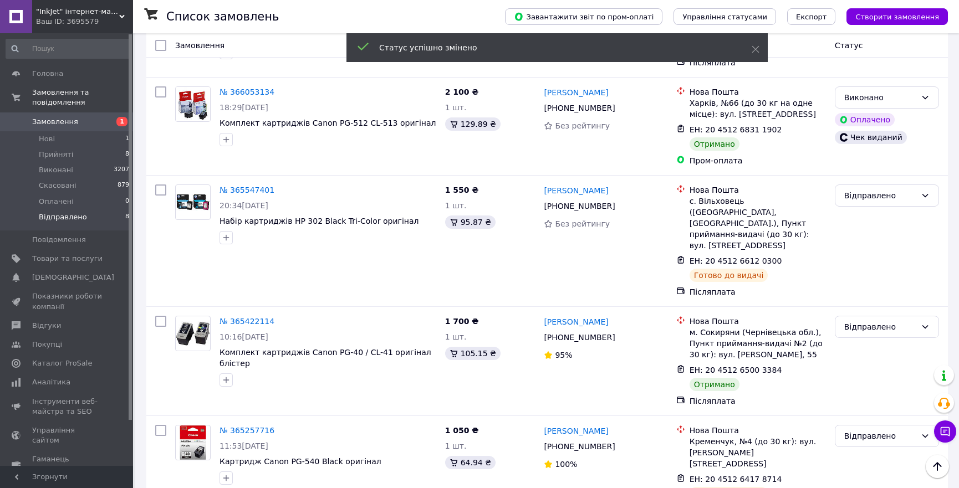
scroll to position [310, 0]
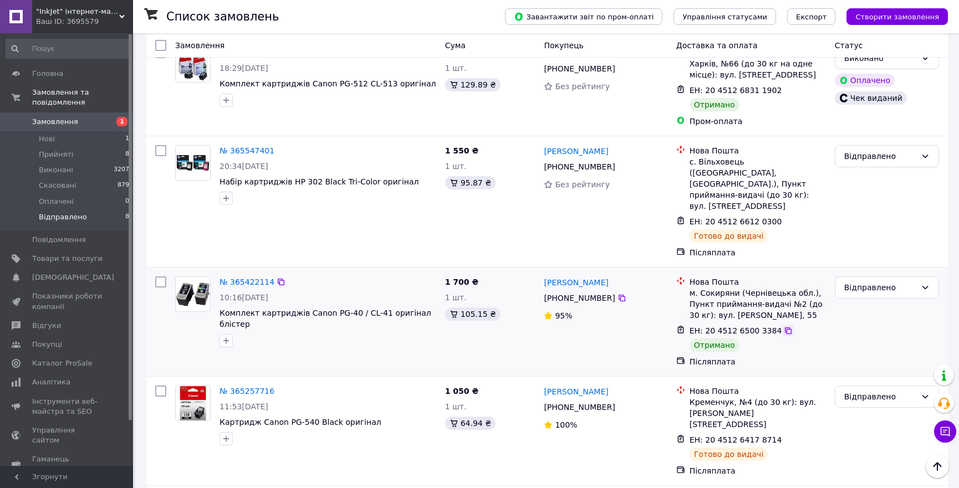
click at [783, 326] on icon at bounding box center [787, 330] width 9 height 9
click at [875, 281] on div "Відправлено" at bounding box center [880, 287] width 72 height 12
click at [863, 303] on li "Виконано" at bounding box center [886, 300] width 103 height 20
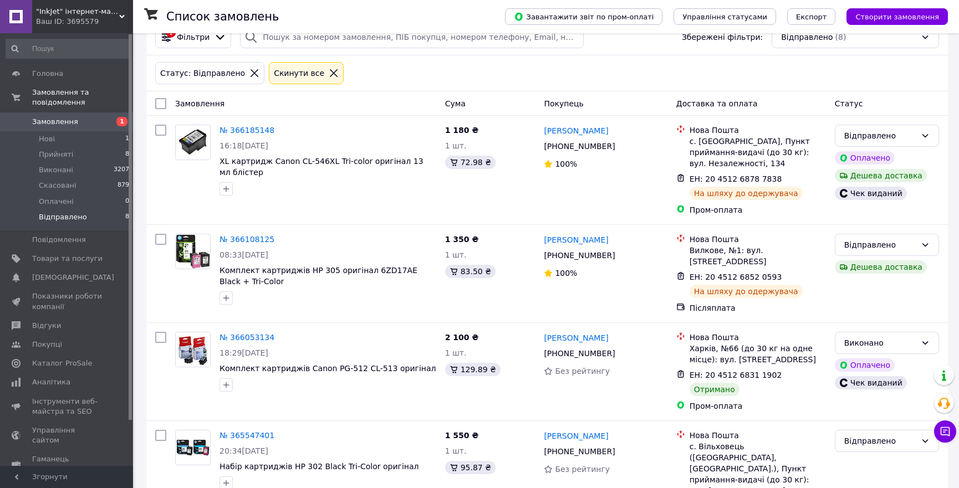
scroll to position [0, 0]
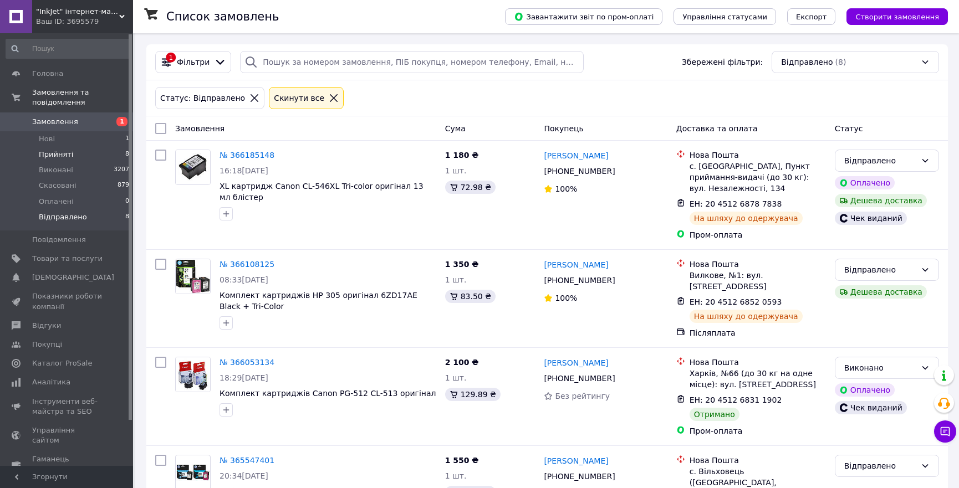
click at [50, 150] on span "Прийняті" at bounding box center [56, 155] width 34 height 10
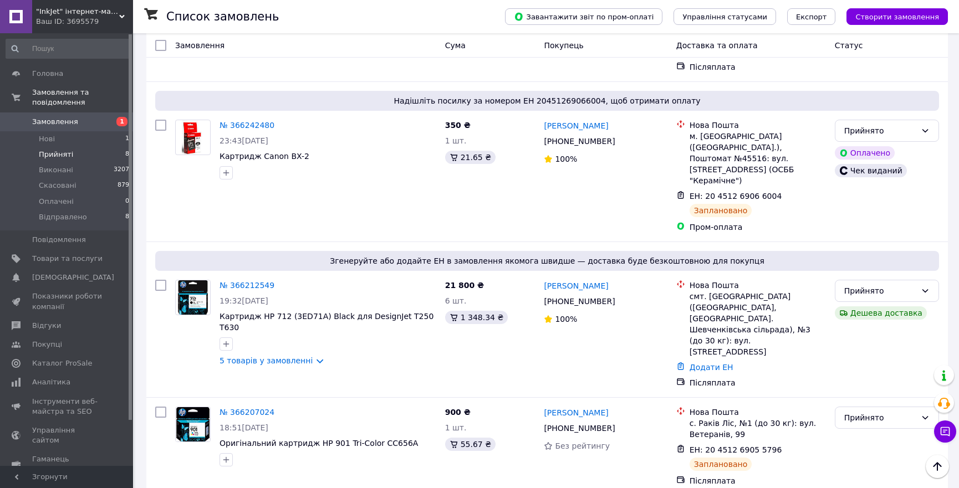
scroll to position [462, 0]
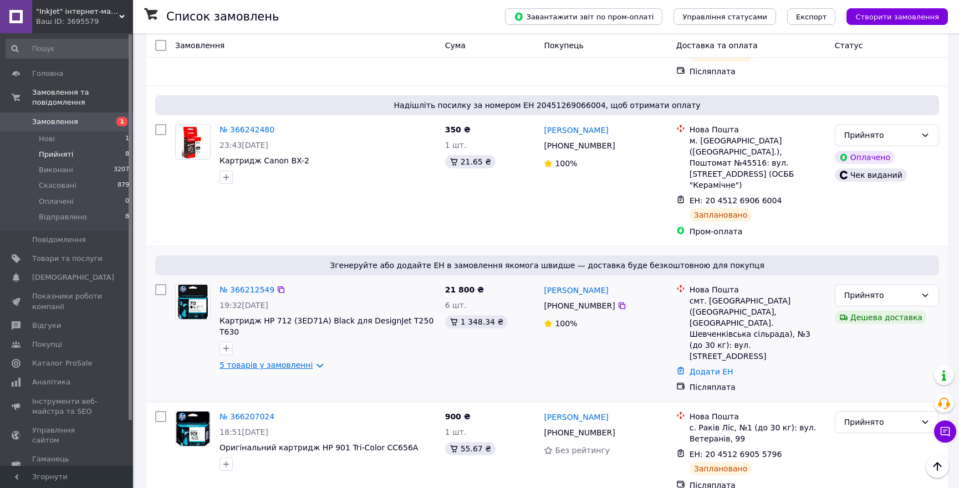
click at [289, 361] on link "5 товарів у замовленні" at bounding box center [265, 365] width 93 height 9
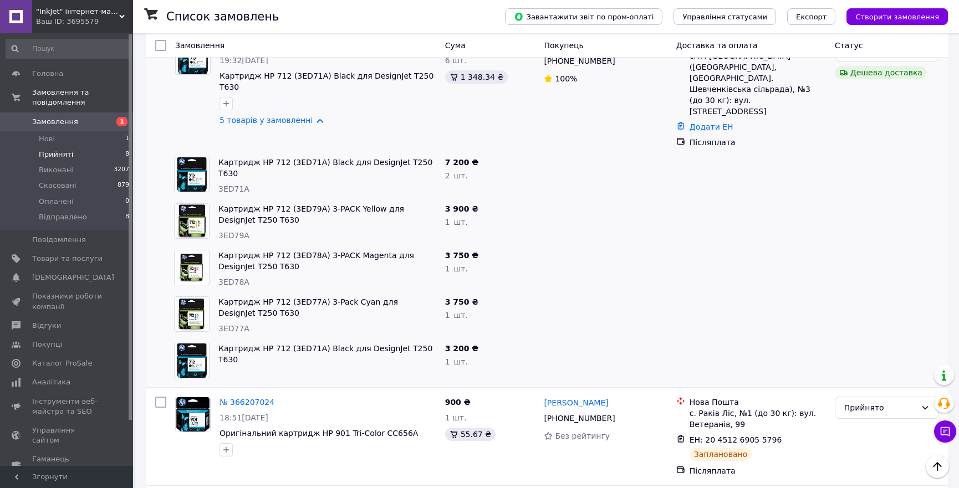
scroll to position [811, 0]
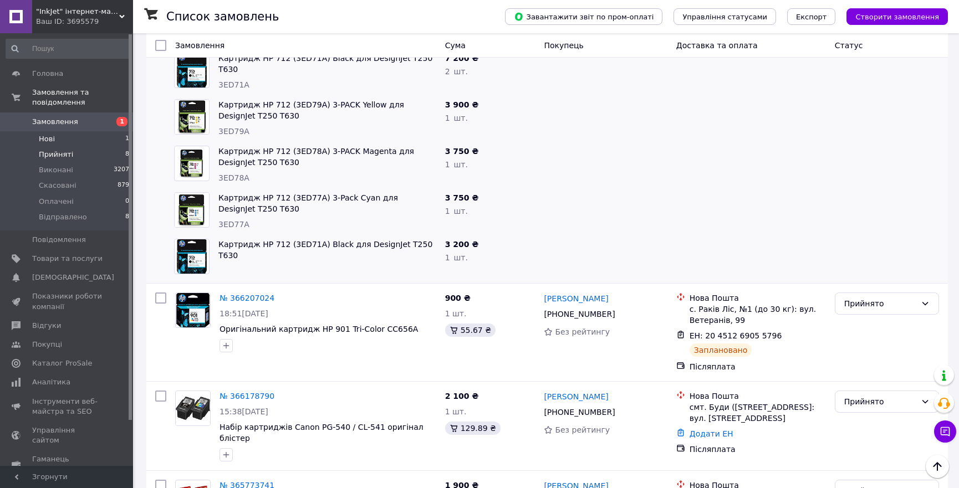
click at [39, 134] on span "Нові" at bounding box center [47, 139] width 16 height 10
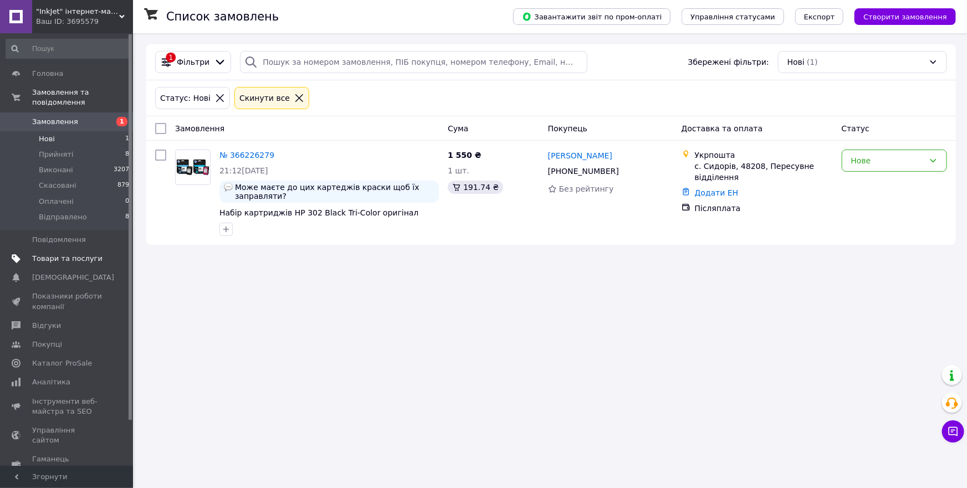
click at [52, 254] on span "Товари та послуги" at bounding box center [67, 259] width 70 height 10
